Goal: Task Accomplishment & Management: Manage account settings

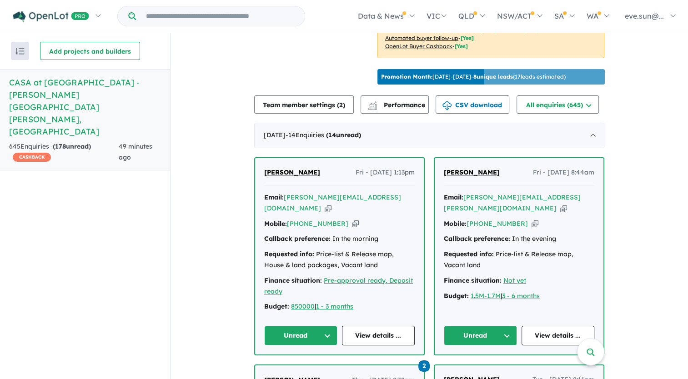
scroll to position [285, 0]
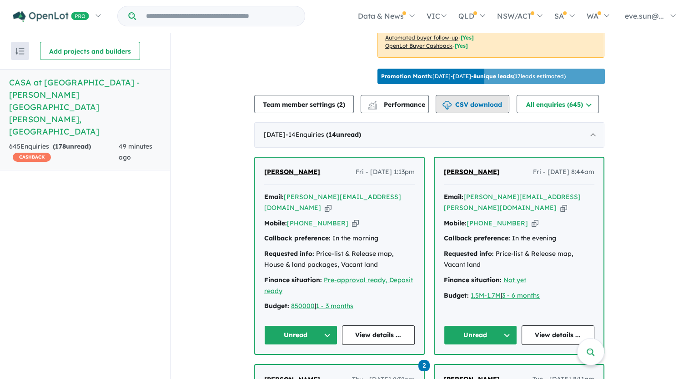
click at [482, 95] on button "CSV download" at bounding box center [472, 104] width 74 height 18
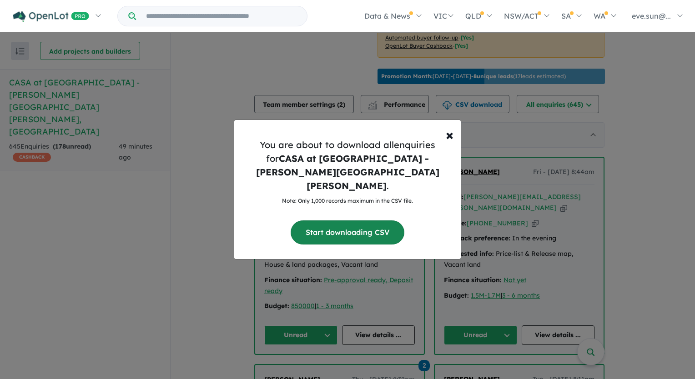
click at [340, 220] on button "Start downloading CSV" at bounding box center [347, 232] width 114 height 24
click at [449, 144] on span "×" at bounding box center [449, 134] width 8 height 18
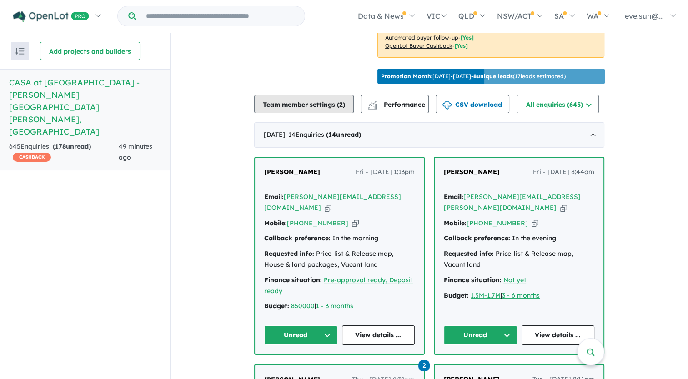
click at [315, 95] on button "Team member settings ( 2 )" at bounding box center [304, 104] width 100 height 18
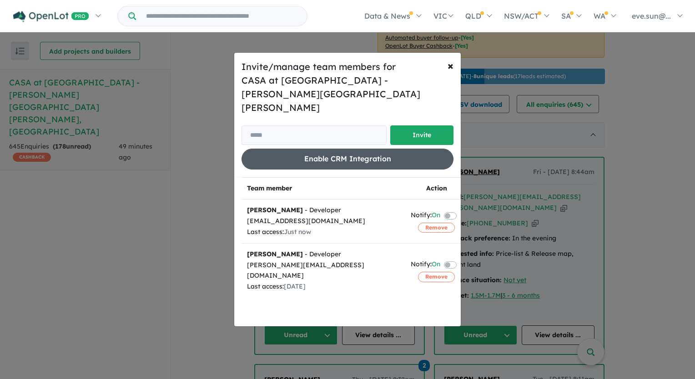
drag, startPoint x: 380, startPoint y: 150, endPoint x: 345, endPoint y: 142, distance: 35.3
click at [345, 149] on button "Enable CRM Integration" at bounding box center [347, 159] width 212 height 20
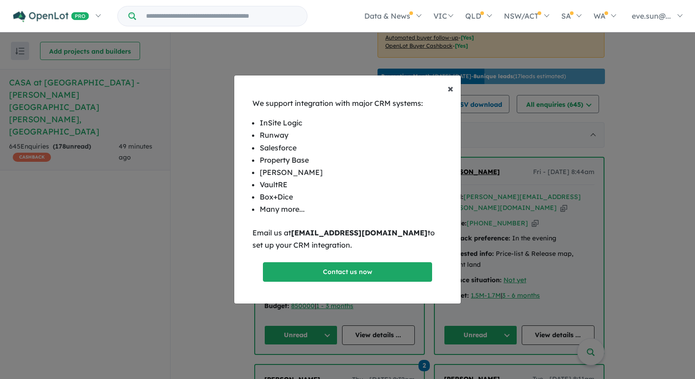
click at [452, 85] on span "×" at bounding box center [450, 88] width 6 height 14
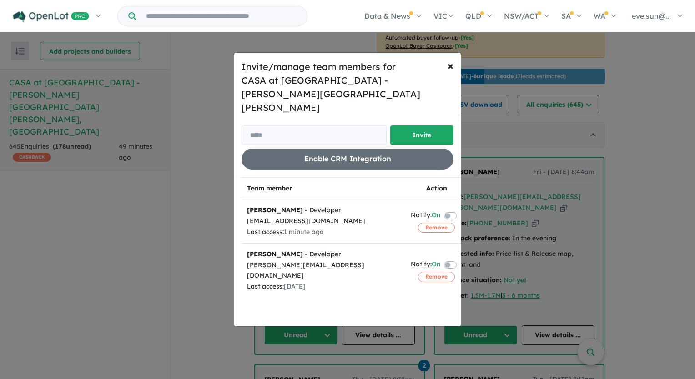
click at [460, 259] on label at bounding box center [461, 264] width 2 height 11
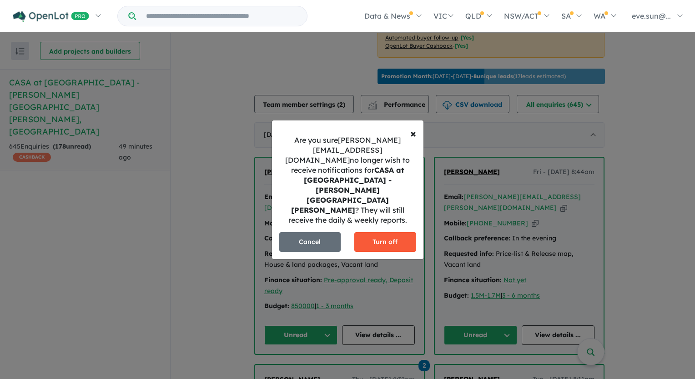
click at [376, 232] on button "Turn off" at bounding box center [385, 242] width 62 height 20
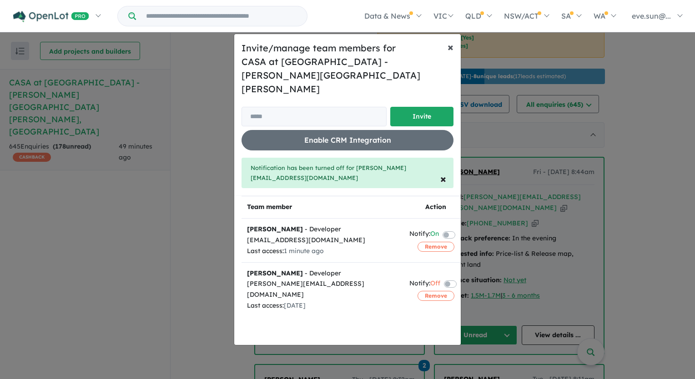
click at [450, 54] on span "×" at bounding box center [450, 47] width 6 height 14
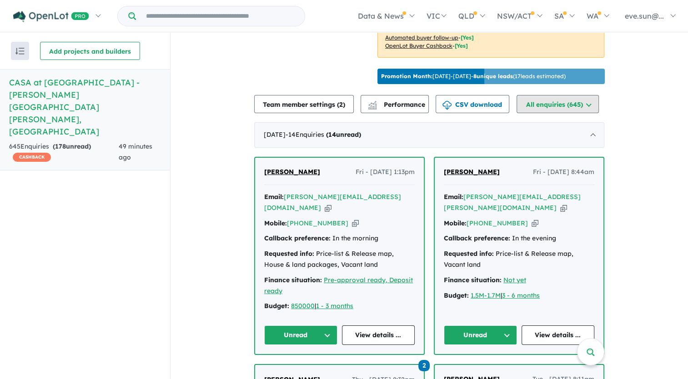
click at [589, 95] on button "All enquiries ( 645 )" at bounding box center [557, 104] width 82 height 18
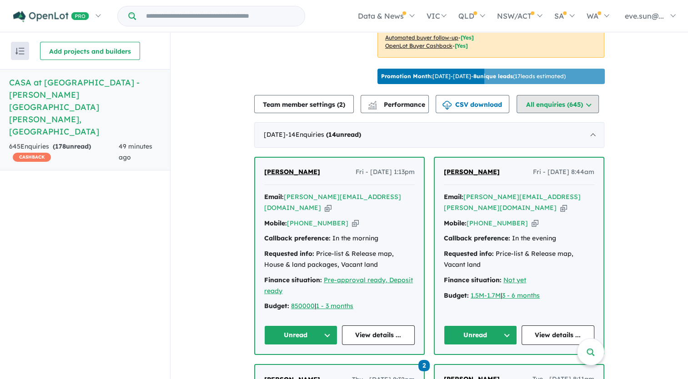
click at [572, 95] on button "All enquiries ( 645 )" at bounding box center [557, 104] width 82 height 18
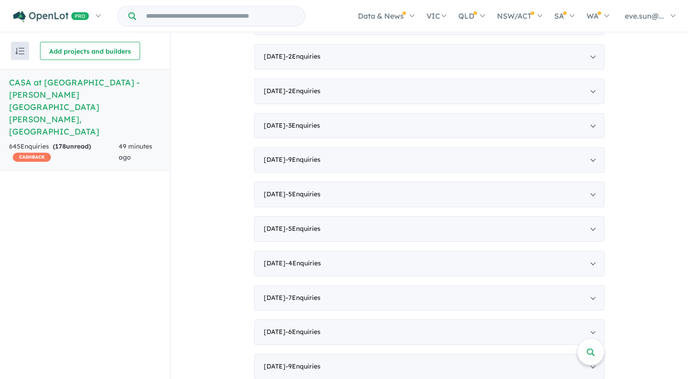
scroll to position [2965, 0]
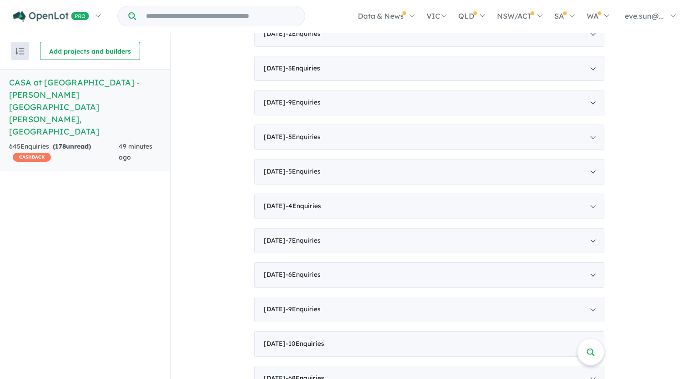
click at [313, 374] on span "- 15 Enquir ies ( 0 unread)" at bounding box center [304, 378] width 38 height 8
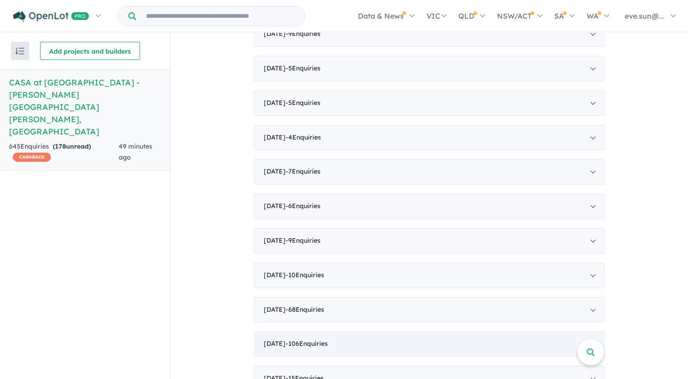
click at [592, 331] on div "[DATE] - 106 Enquir ies ( 0 unread)" at bounding box center [429, 343] width 350 height 25
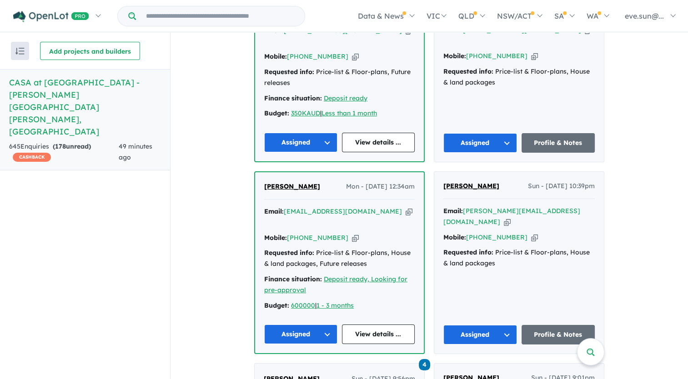
scroll to position [3546, 0]
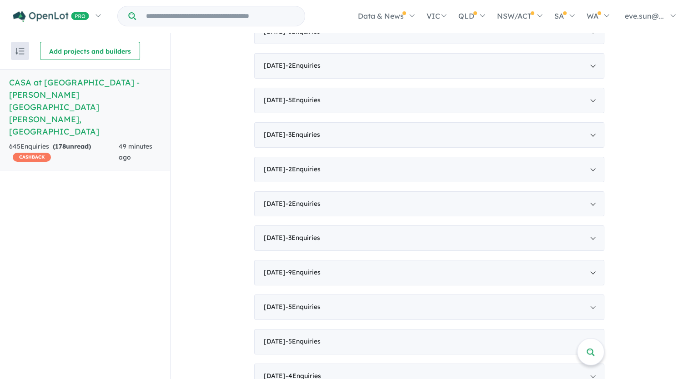
scroll to position [1264, 0]
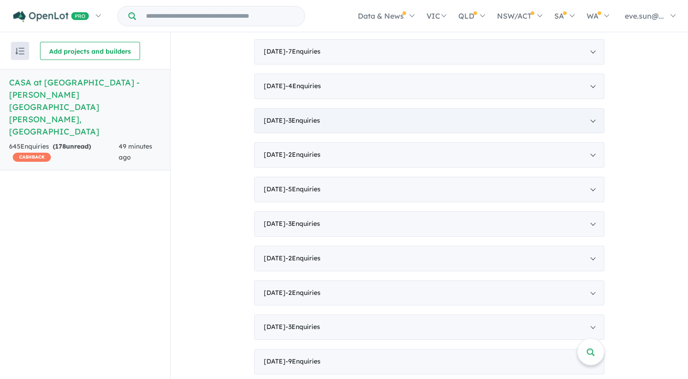
click at [587, 108] on div "[DATE] - 3 Enquir ies ( 0 unread)" at bounding box center [429, 120] width 350 height 25
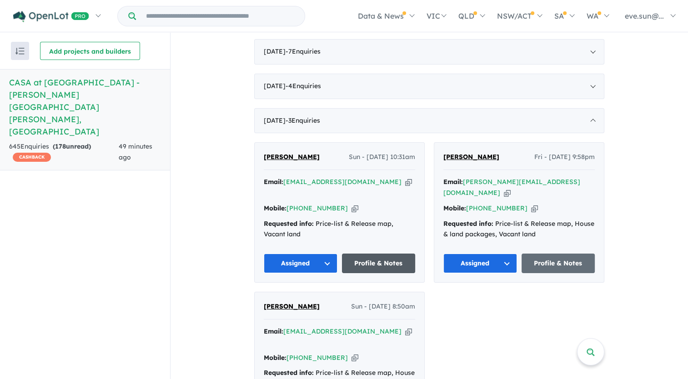
click at [400, 254] on link "Profile & Notes" at bounding box center [379, 264] width 74 height 20
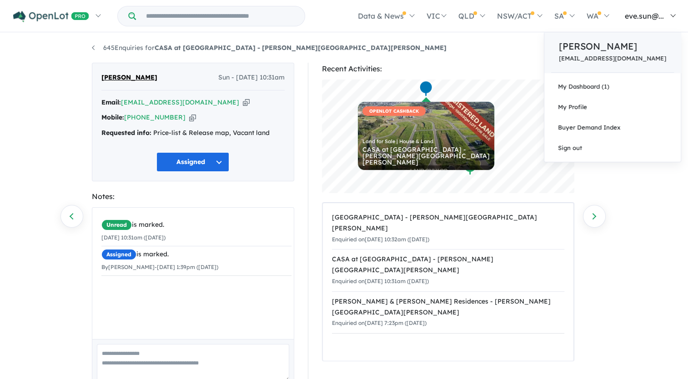
click at [611, 50] on p "[PERSON_NAME]" at bounding box center [612, 47] width 107 height 14
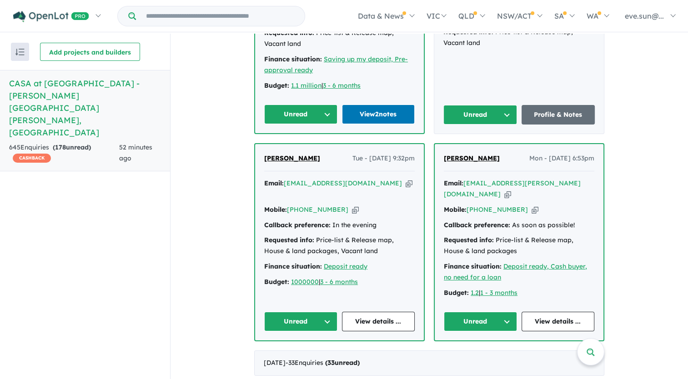
scroll to position [1534, 0]
click at [19, 50] on img "button" at bounding box center [19, 52] width 9 height 7
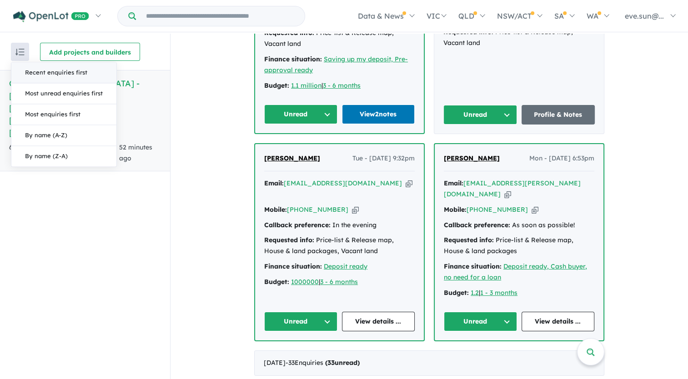
click at [120, 282] on div "Recent enquiries first Most unread enquiries first Most enquiries first By name…" at bounding box center [85, 207] width 170 height 347
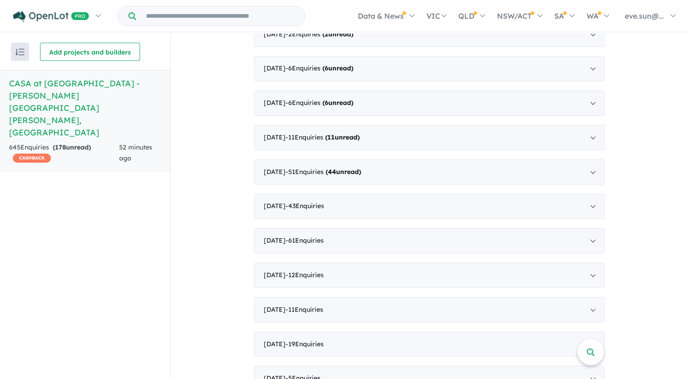
scroll to position [2381, 0]
click at [406, 331] on div "[DATE] - 5 Enquir ies ( 0 unread)" at bounding box center [429, 343] width 350 height 25
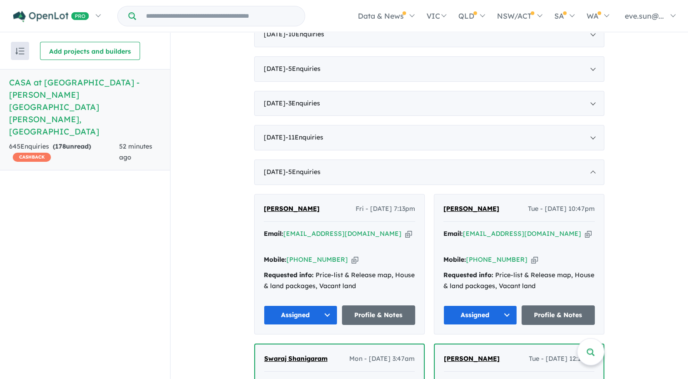
scroll to position [1109, 0]
click at [323, 305] on button "Assigned" at bounding box center [301, 315] width 74 height 20
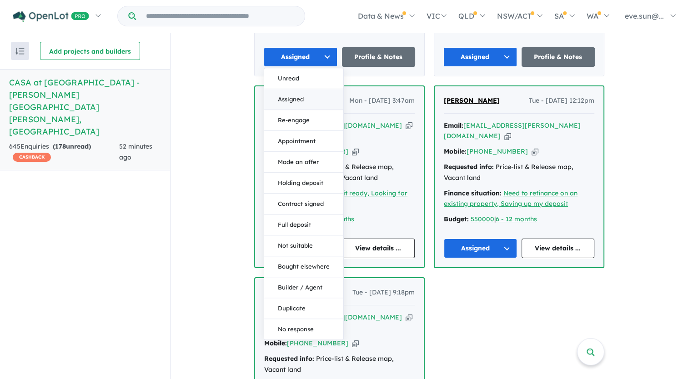
scroll to position [1367, 0]
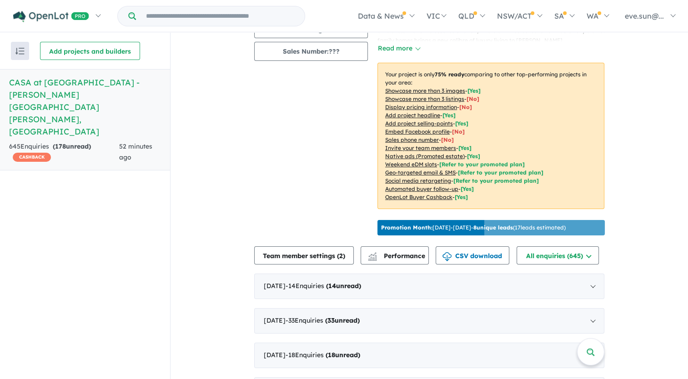
scroll to position [0, 0]
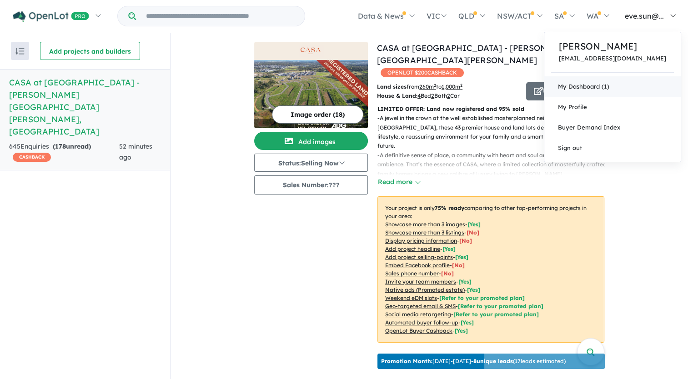
click at [602, 84] on link "My Dashboard (1)" at bounding box center [612, 86] width 136 height 20
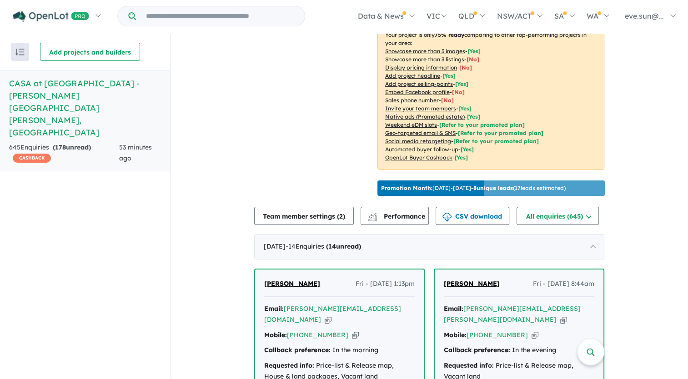
scroll to position [175, 0]
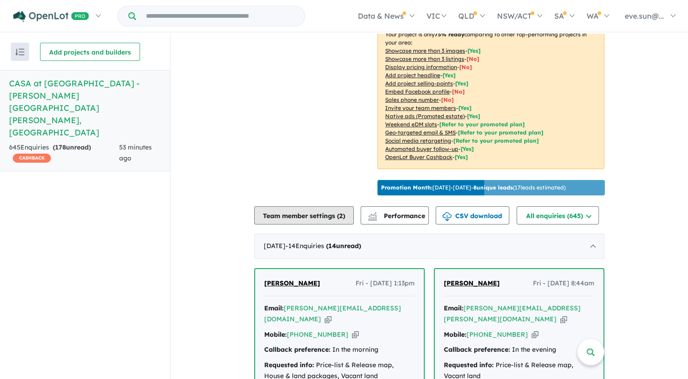
click at [338, 206] on button "Team member settings ( 2 )" at bounding box center [304, 215] width 100 height 18
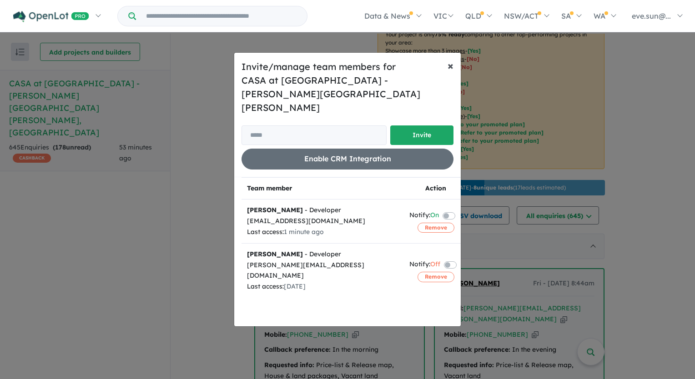
click at [450, 72] on span "×" at bounding box center [450, 66] width 6 height 14
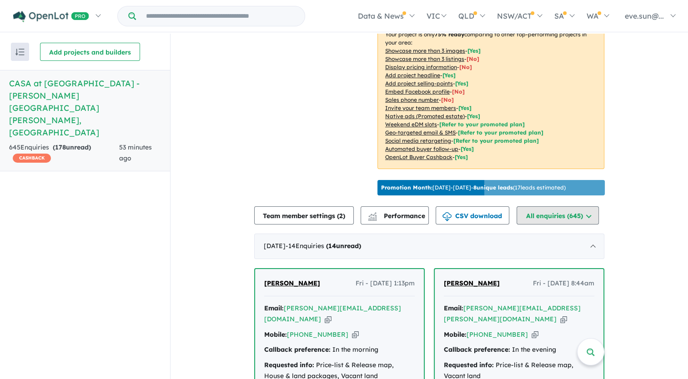
click at [587, 206] on button "All enquiries ( 645 )" at bounding box center [557, 215] width 82 height 18
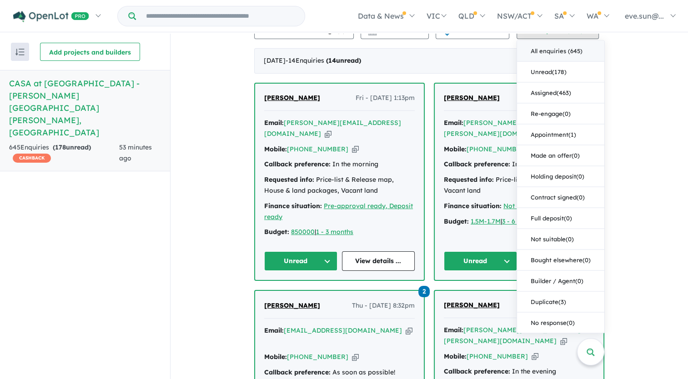
scroll to position [393, 0]
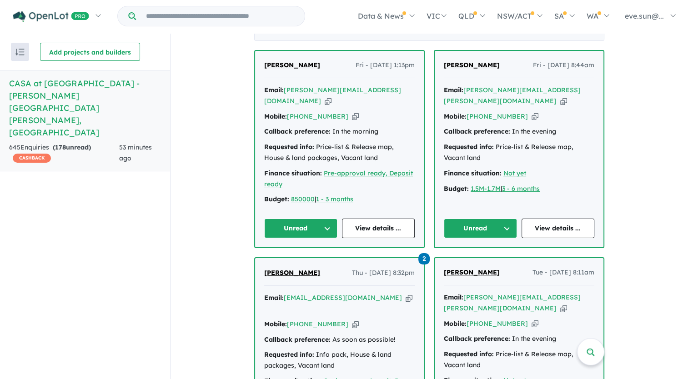
scroll to position [213, 0]
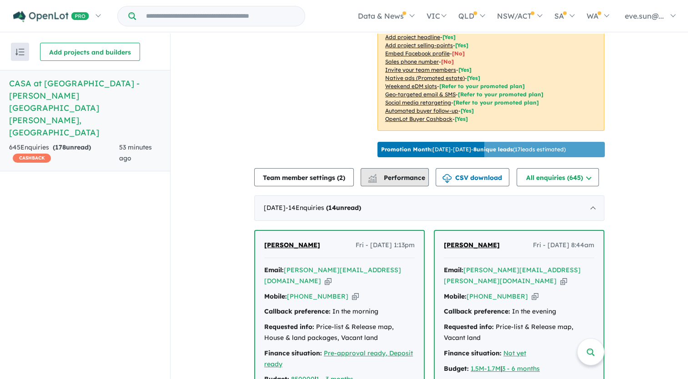
click at [407, 174] on span "Performance" at bounding box center [397, 178] width 56 height 8
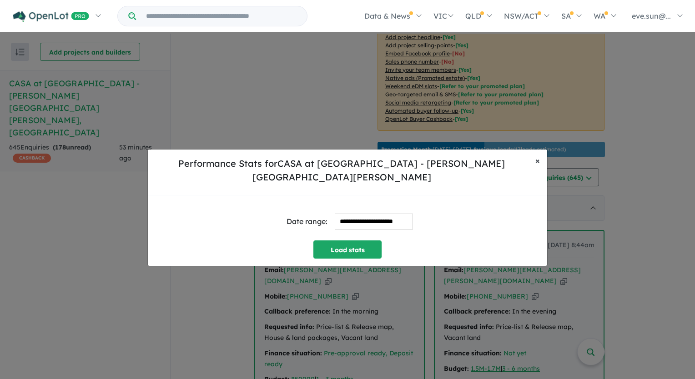
click at [536, 166] on span "×" at bounding box center [537, 160] width 5 height 10
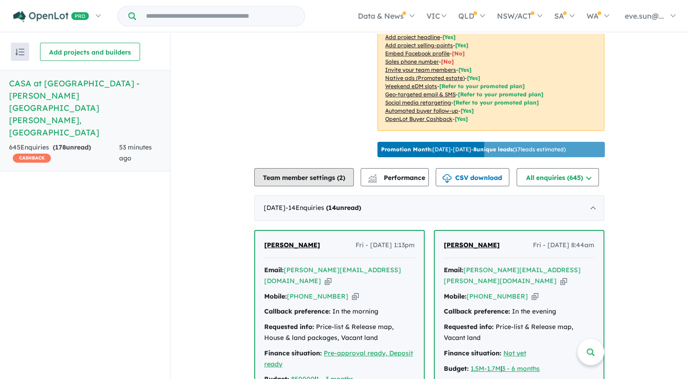
scroll to position [0, 0]
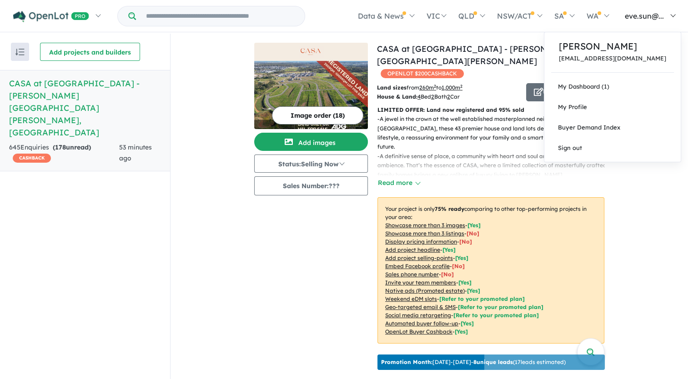
click at [673, 19] on link "eve.sun@..." at bounding box center [648, 16] width 66 height 32
click at [587, 105] on span "My Profile" at bounding box center [572, 106] width 29 height 7
